Goal: Task Accomplishment & Management: Manage account settings

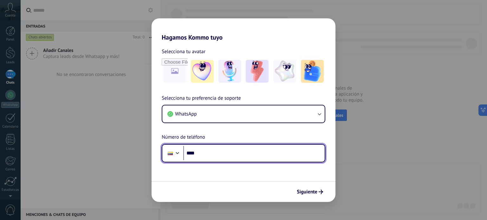
click at [222, 150] on input "****" at bounding box center [253, 153] width 141 height 15
type input "**********"
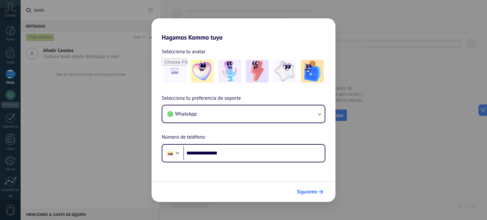
click at [317, 191] on span "Siguiente" at bounding box center [307, 192] width 21 height 4
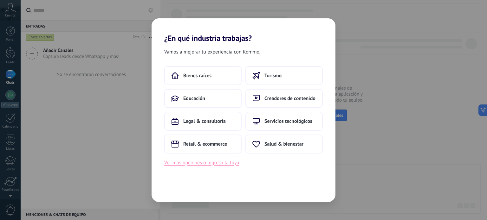
click at [218, 164] on button "Ver más opciones o ingresa la tuya" at bounding box center [201, 163] width 75 height 8
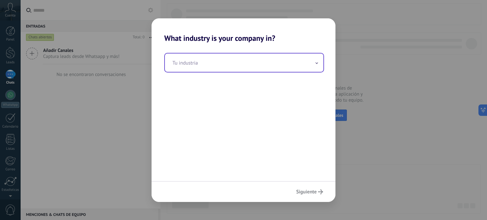
click at [238, 69] on input "text" at bounding box center [244, 63] width 159 height 18
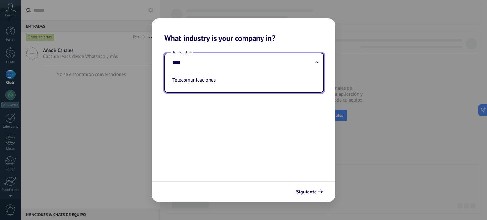
click at [235, 75] on li "Telecomunicaciones" at bounding box center [243, 80] width 146 height 14
type input "**********"
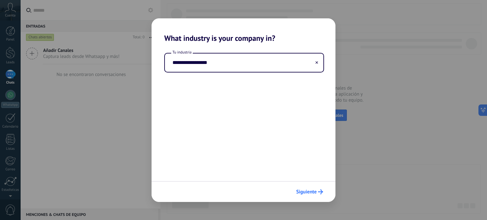
click at [309, 191] on span "Siguiente" at bounding box center [306, 192] width 21 height 4
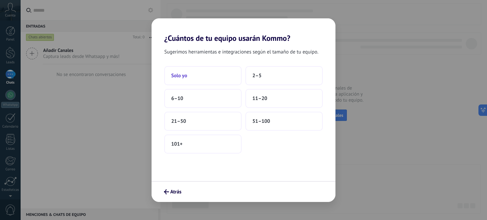
click at [223, 75] on button "Solo yo" at bounding box center [202, 75] width 77 height 19
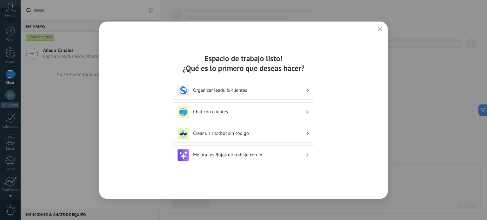
click at [307, 114] on div "Chat con clientes" at bounding box center [244, 112] width 132 height 11
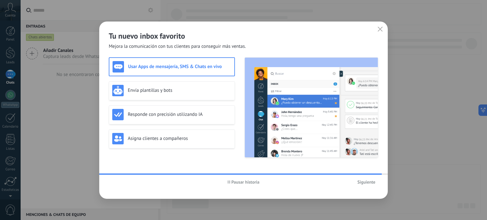
click at [204, 69] on h3 "Usar Apps de mensajería, SMS & Chats en vivo" at bounding box center [179, 67] width 103 height 6
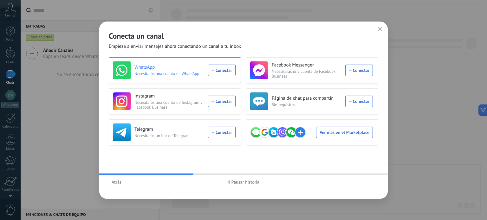
click at [218, 71] on div "WhatsApp Necesitarás una cuenta de WhatsApp Conectar" at bounding box center [174, 71] width 123 height 18
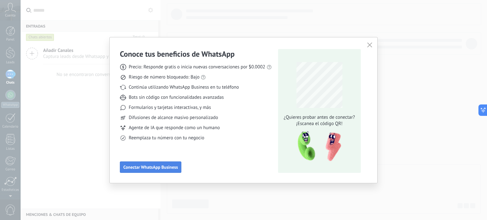
click at [165, 169] on span "Conectar WhatsApp Business" at bounding box center [150, 167] width 55 height 4
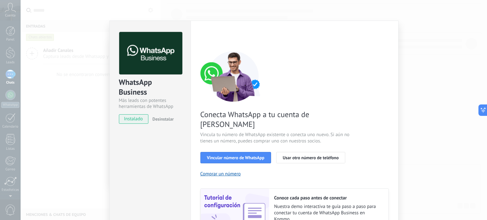
click at [440, 34] on div "WhatsApp Business Más leads con potentes herramientas de WhatsApp instalado Des…" at bounding box center [254, 110] width 467 height 220
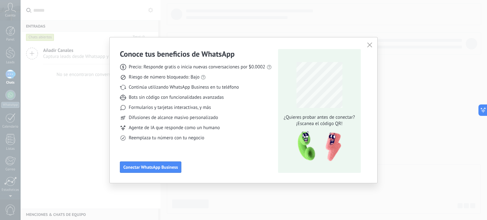
click at [370, 47] on icon "button" at bounding box center [369, 44] width 5 height 5
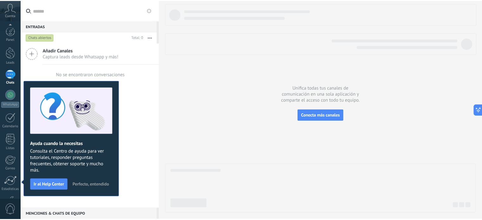
scroll to position [43, 0]
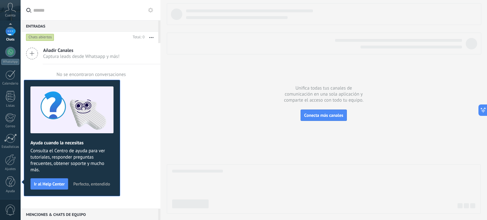
click at [9, 14] on span "Cuenta" at bounding box center [10, 16] width 10 height 4
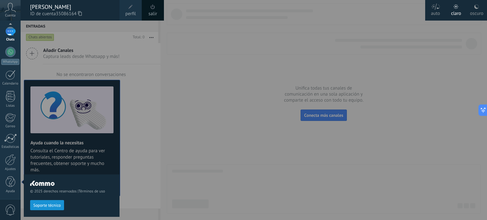
click at [132, 12] on span "perfil" at bounding box center [130, 13] width 10 height 7
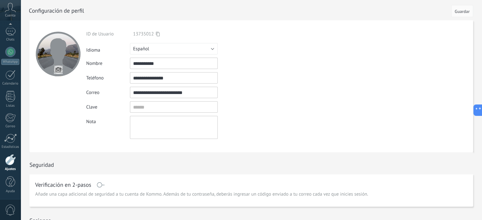
click at [204, 90] on input "**********" at bounding box center [174, 92] width 88 height 11
drag, startPoint x: 169, startPoint y: 93, endPoint x: 117, endPoint y: 94, distance: 51.7
click at [117, 94] on div "**********" at bounding box center [188, 92] width 205 height 11
drag, startPoint x: 160, startPoint y: 63, endPoint x: 120, endPoint y: 69, distance: 40.1
click at [120, 69] on div "**********" at bounding box center [188, 63] width 205 height 11
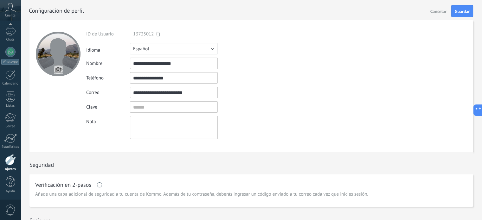
type input "**********"
click at [157, 107] on input "textbox" at bounding box center [174, 106] width 88 height 11
click at [181, 132] on textarea at bounding box center [174, 127] width 88 height 23
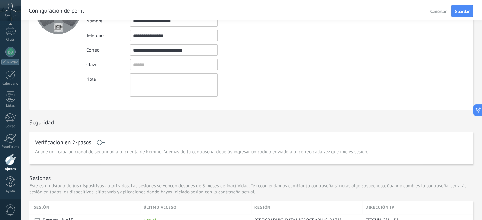
scroll to position [32, 0]
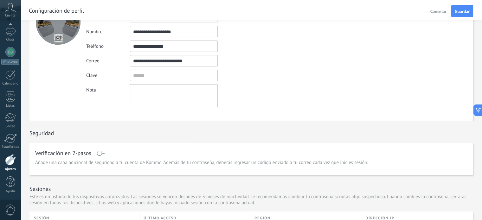
drag, startPoint x: 461, startPoint y: 10, endPoint x: 401, endPoint y: 57, distance: 75.2
click at [58, 37] on input "file" at bounding box center [58, 38] width 9 height 9
type input "**********"
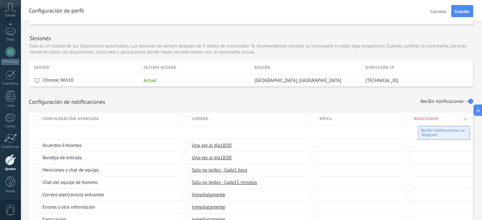
scroll to position [172, 0]
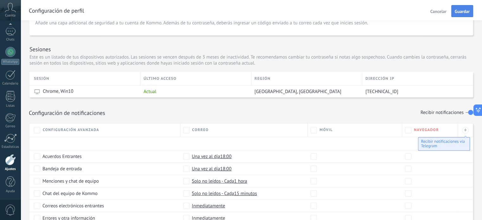
click at [467, 14] on span "Guardar" at bounding box center [462, 11] width 15 height 4
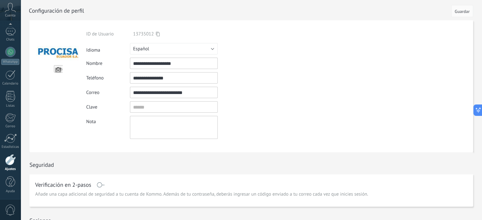
scroll to position [0, 0]
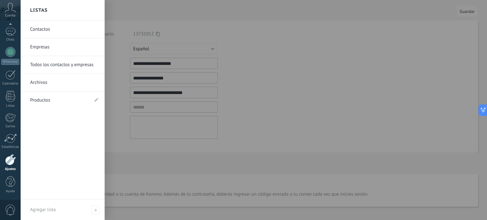
click at [41, 32] on link "Contactos" at bounding box center [64, 30] width 68 height 18
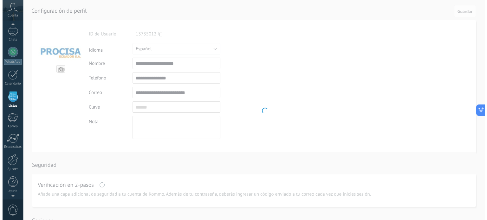
scroll to position [39, 0]
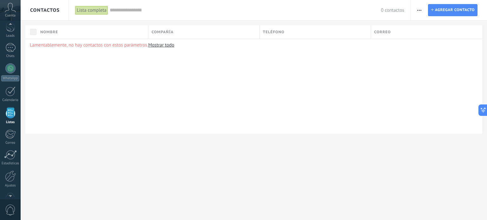
click at [10, 30] on div at bounding box center [10, 26] width 21 height 10
click at [9, 55] on div at bounding box center [10, 54] width 10 height 9
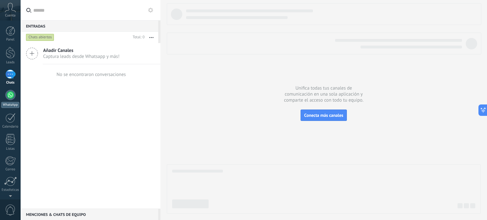
click at [10, 101] on link "WhatsApp" at bounding box center [10, 99] width 21 height 18
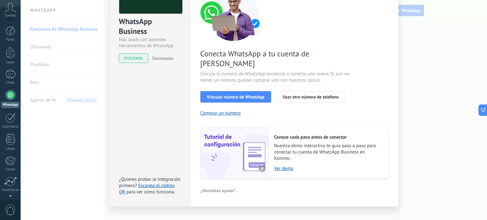
scroll to position [61, 0]
click at [255, 95] on span "Vincular número de WhatsApp" at bounding box center [235, 97] width 57 height 4
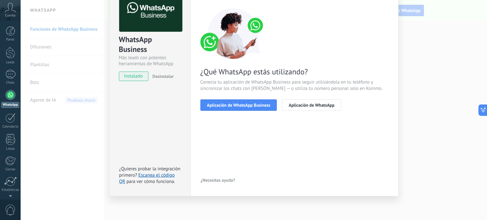
scroll to position [42, 0]
click at [255, 105] on span "Aplicación de WhatsApp Business" at bounding box center [238, 105] width 63 height 4
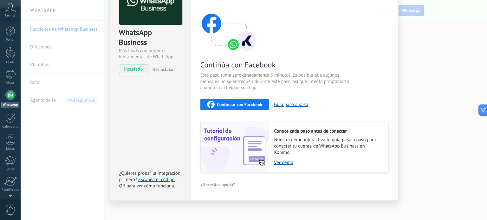
scroll to position [54, 0]
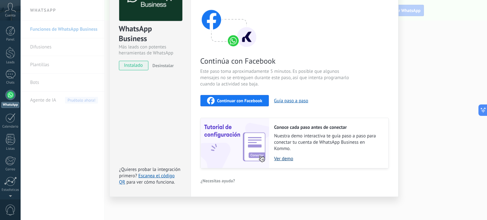
click at [288, 160] on link "Ver demo" at bounding box center [328, 159] width 108 height 6
click at [417, 21] on div "WhatsApp Business Más leads con potentes herramientas de WhatsApp instalado Des…" at bounding box center [254, 110] width 467 height 220
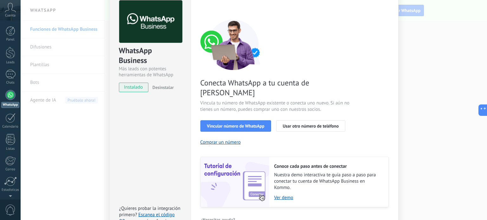
scroll to position [61, 0]
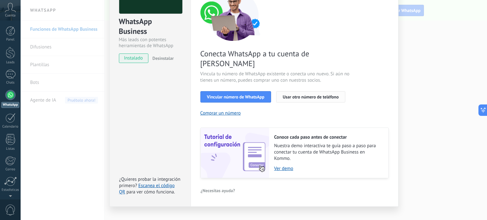
click at [308, 95] on span "Usar otro número de teléfono" at bounding box center [311, 97] width 56 height 4
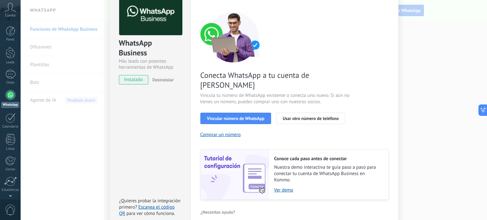
scroll to position [0, 0]
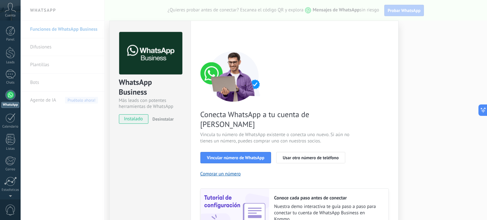
click at [424, 46] on div "WhatsApp Business Más leads con potentes herramientas de WhatsApp instalado Des…" at bounding box center [254, 110] width 467 height 220
